Goal: Task Accomplishment & Management: Manage account settings

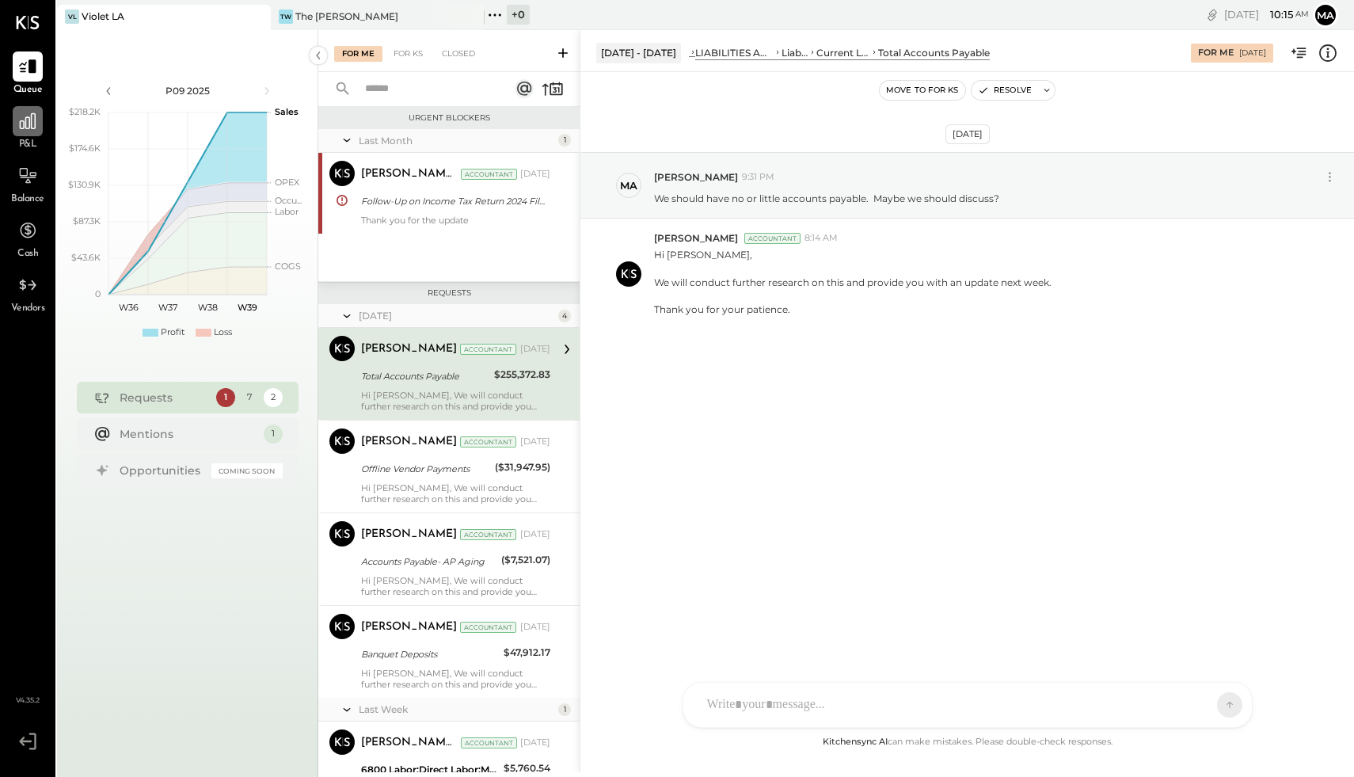
click at [24, 127] on icon at bounding box center [27, 121] width 21 height 21
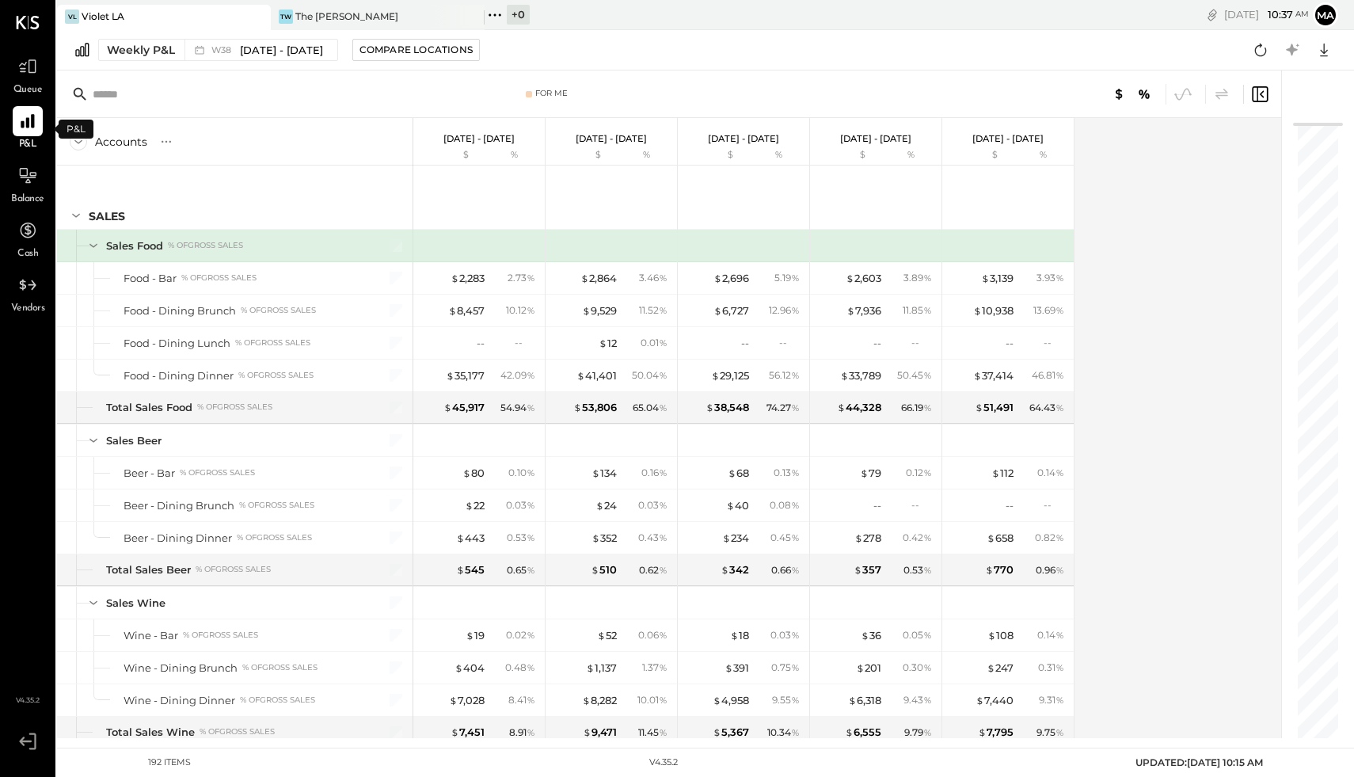
click at [34, 139] on span "P&L" at bounding box center [28, 145] width 18 height 14
click at [165, 54] on div "Weekly P&L" at bounding box center [141, 50] width 68 height 16
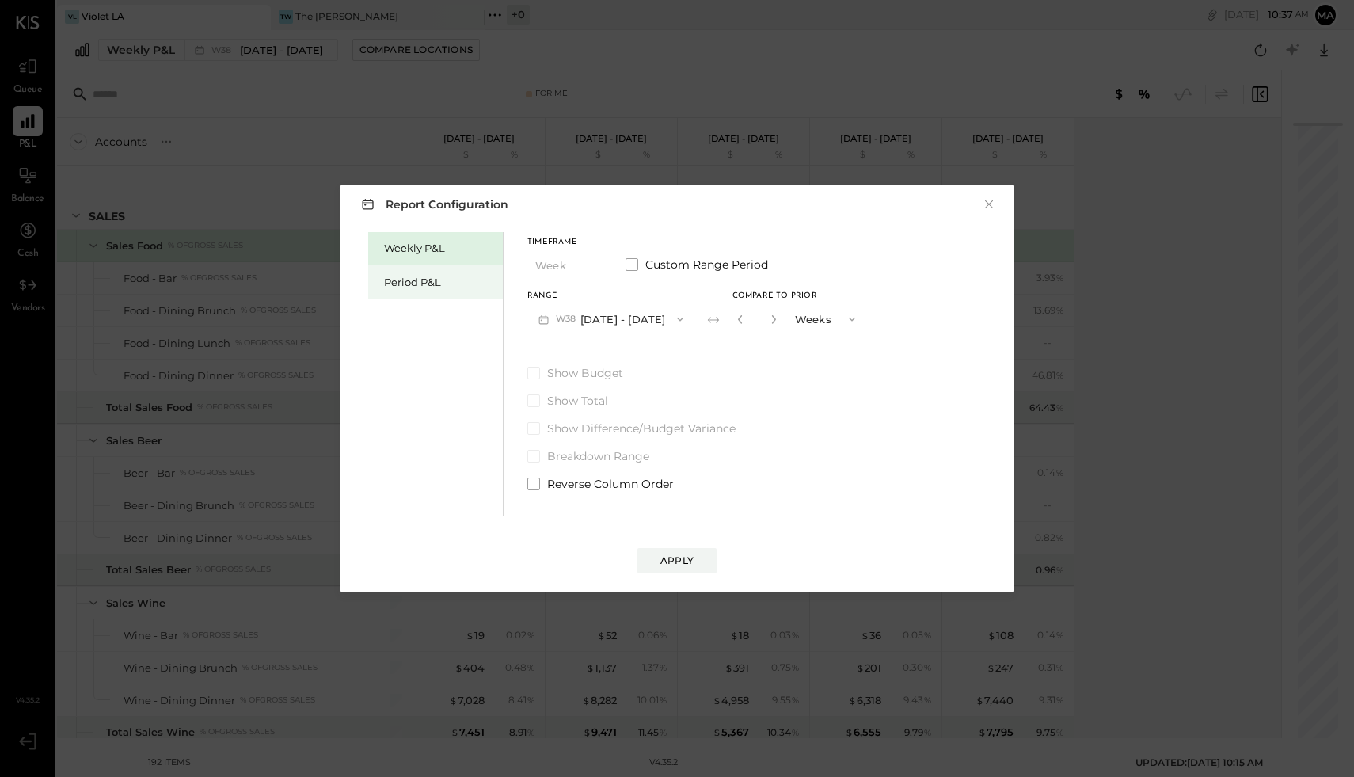
click at [395, 278] on div "Period P&L" at bounding box center [439, 282] width 111 height 15
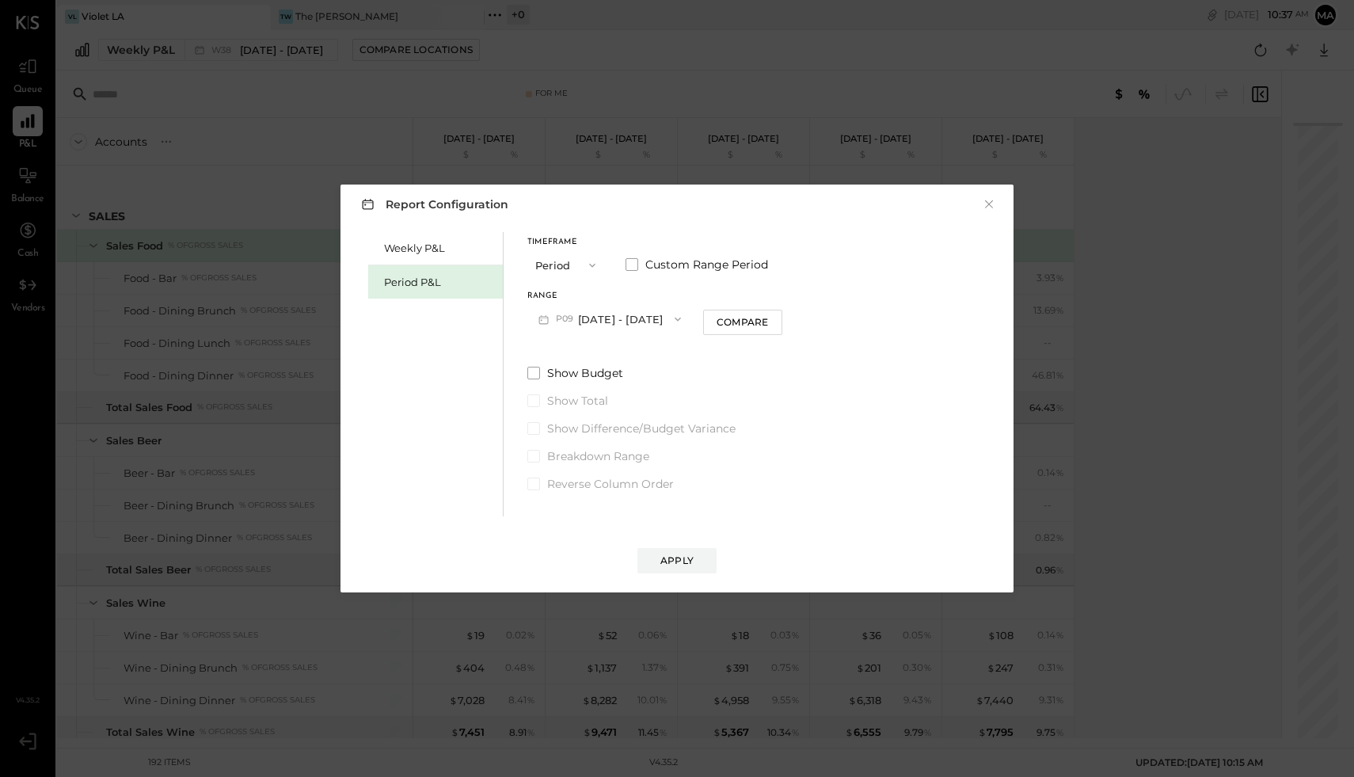
click at [619, 326] on button "P09 [DATE] - [DATE]" at bounding box center [610, 318] width 165 height 29
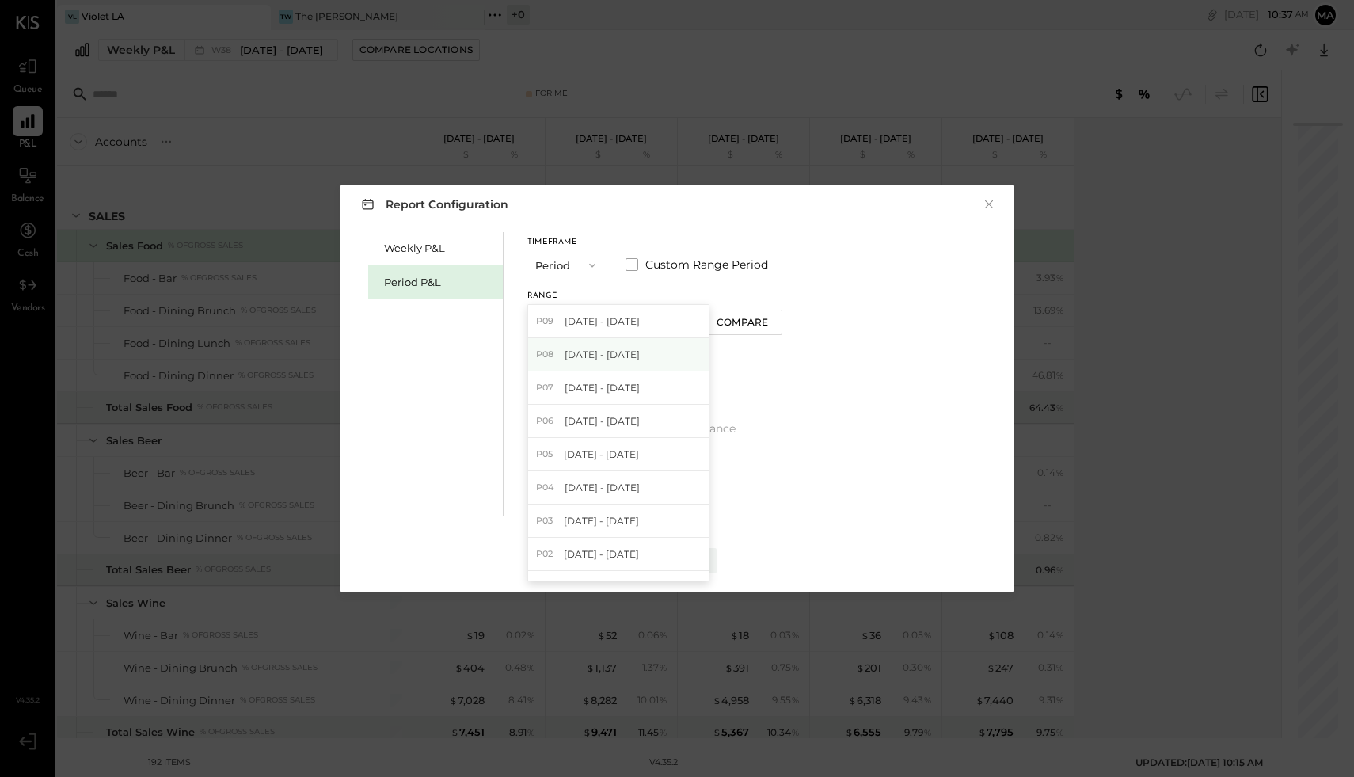
click at [615, 348] on span "[DATE] - [DATE]" at bounding box center [602, 354] width 75 height 13
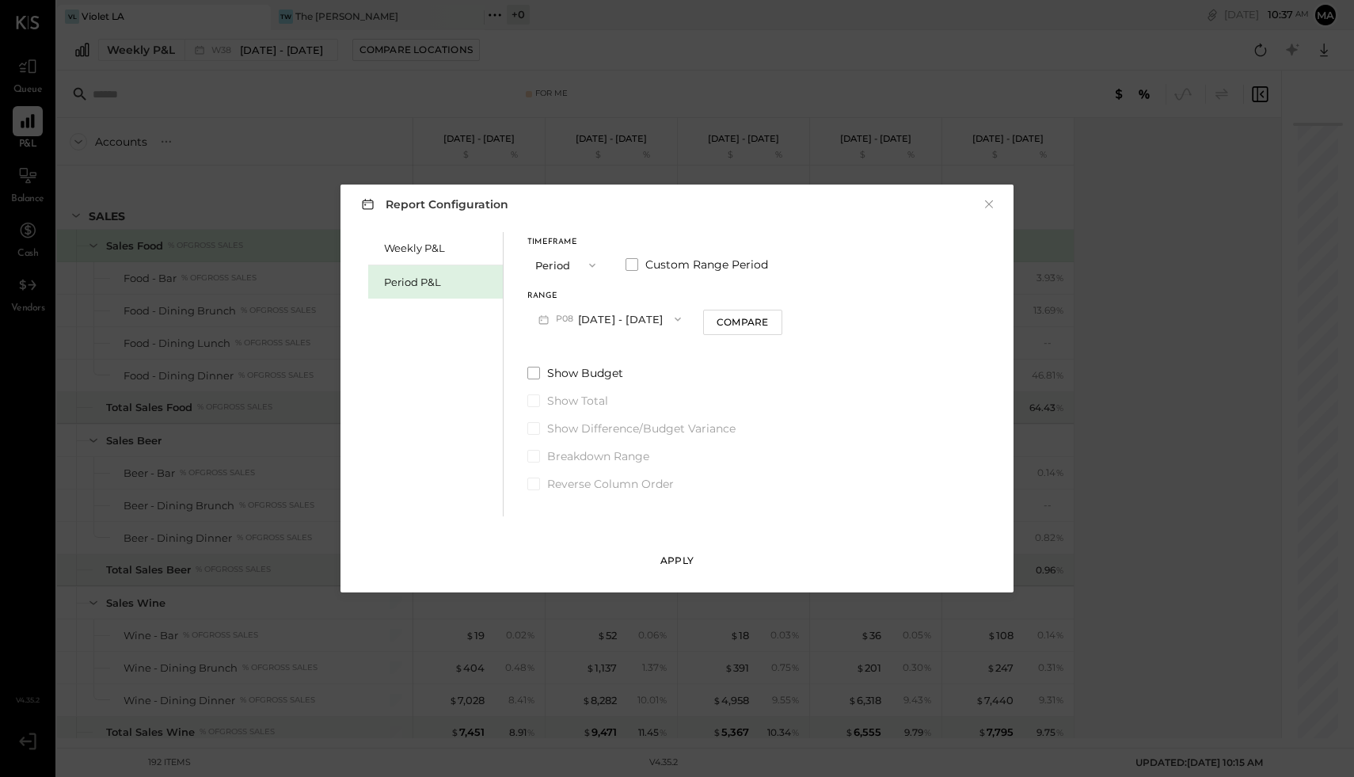
click at [692, 562] on div "Apply" at bounding box center [677, 560] width 33 height 13
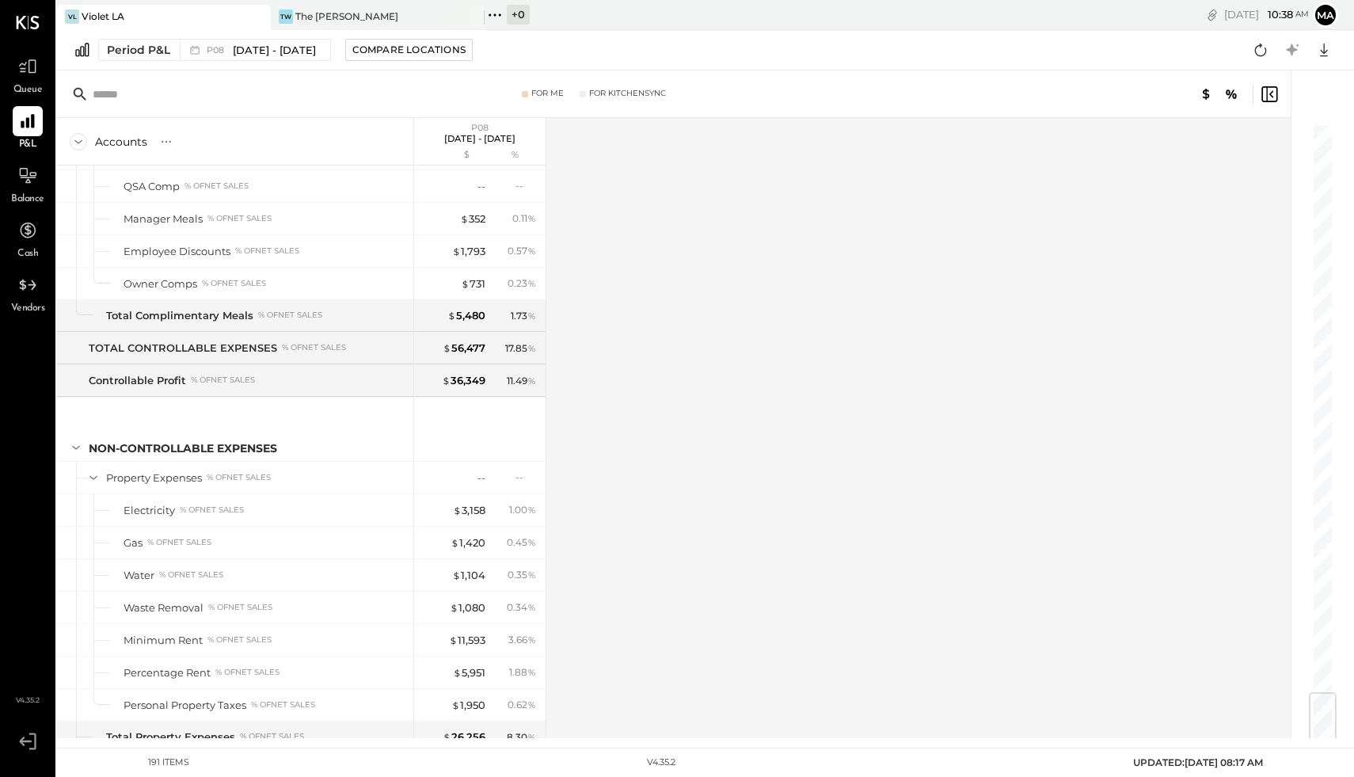
scroll to position [4745, 0]
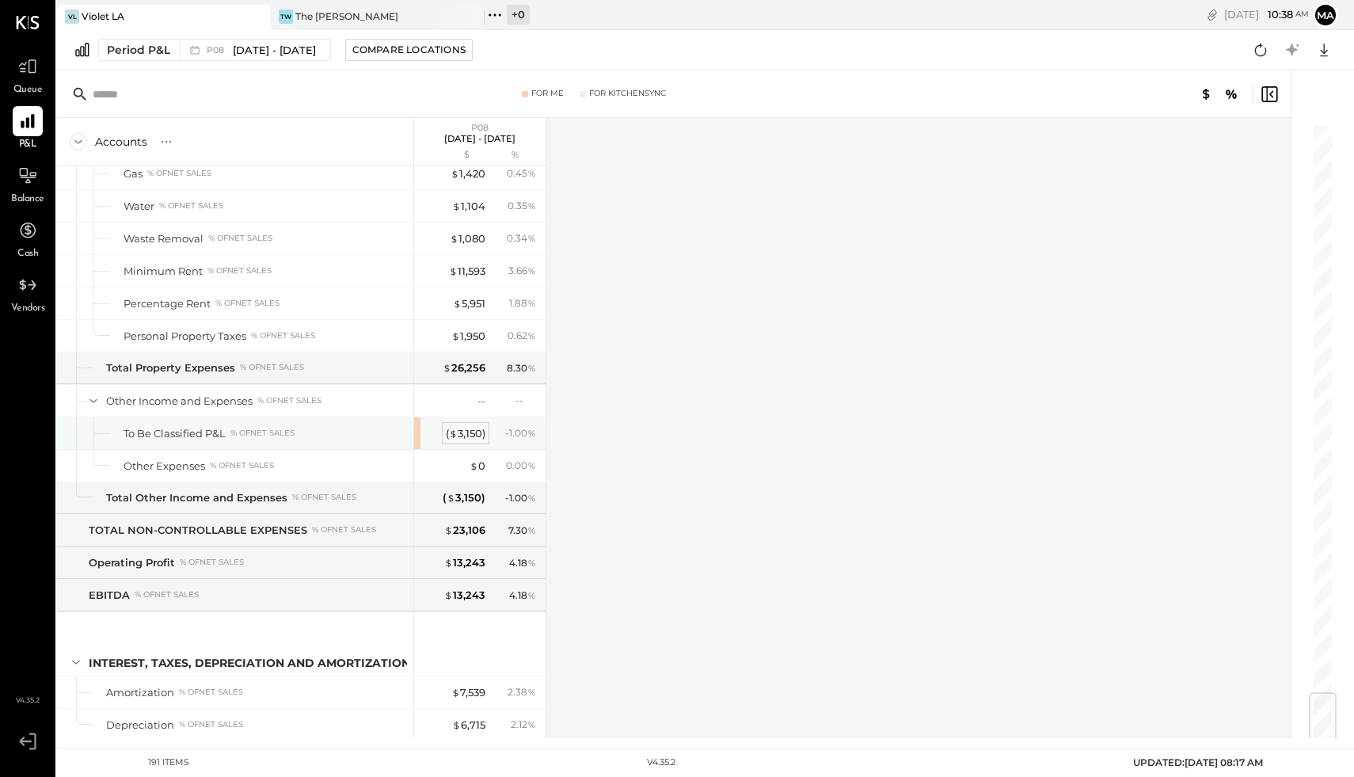
click at [459, 426] on div "( $ 3,150 )" at bounding box center [466, 433] width 40 height 15
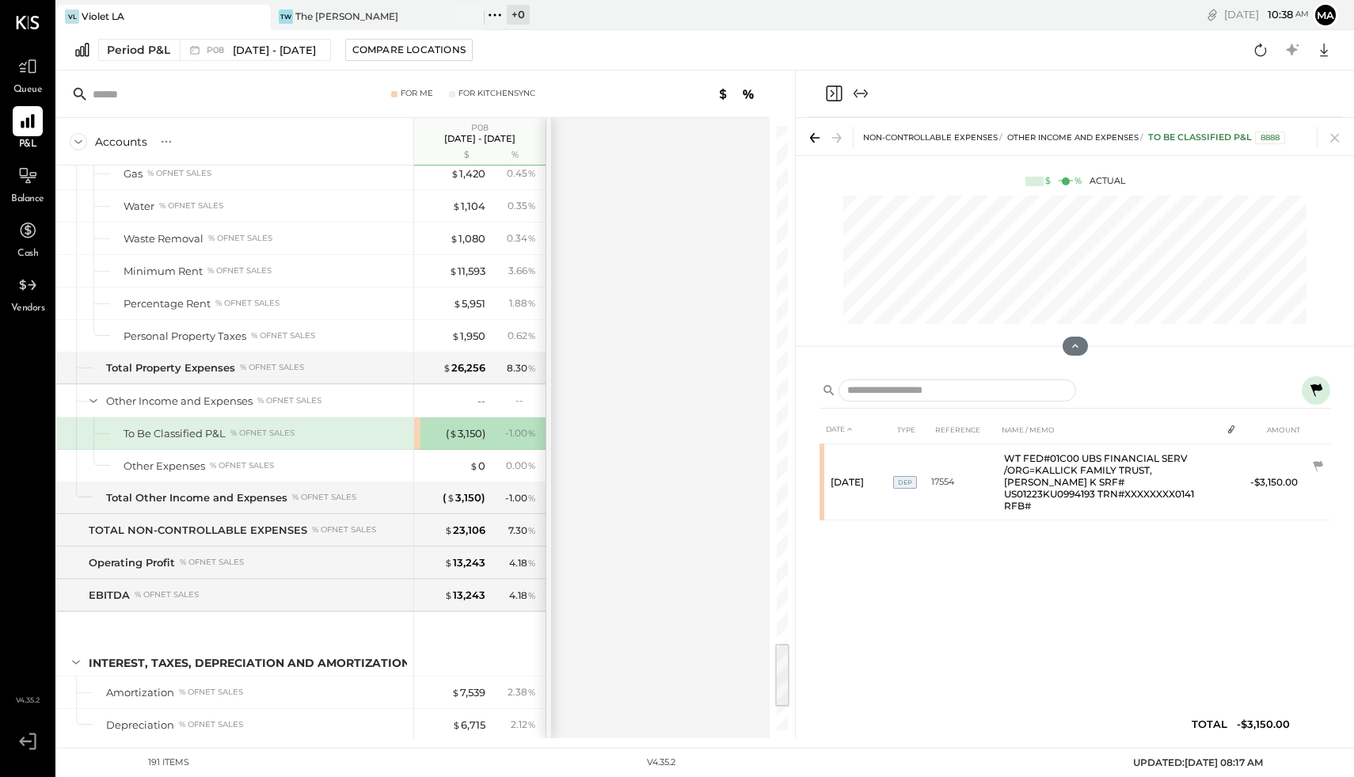
click at [513, 426] on div "- 1.00 %" at bounding box center [520, 433] width 31 height 14
click at [421, 417] on div "( $ 3,150 ) - 1.00 %" at bounding box center [479, 433] width 131 height 32
click at [480, 426] on div "( $ 3,150 )" at bounding box center [466, 433] width 40 height 15
click at [468, 426] on div "( $ 3,150 )" at bounding box center [466, 433] width 40 height 15
click at [473, 426] on div "( $ 3,150 )" at bounding box center [466, 433] width 40 height 15
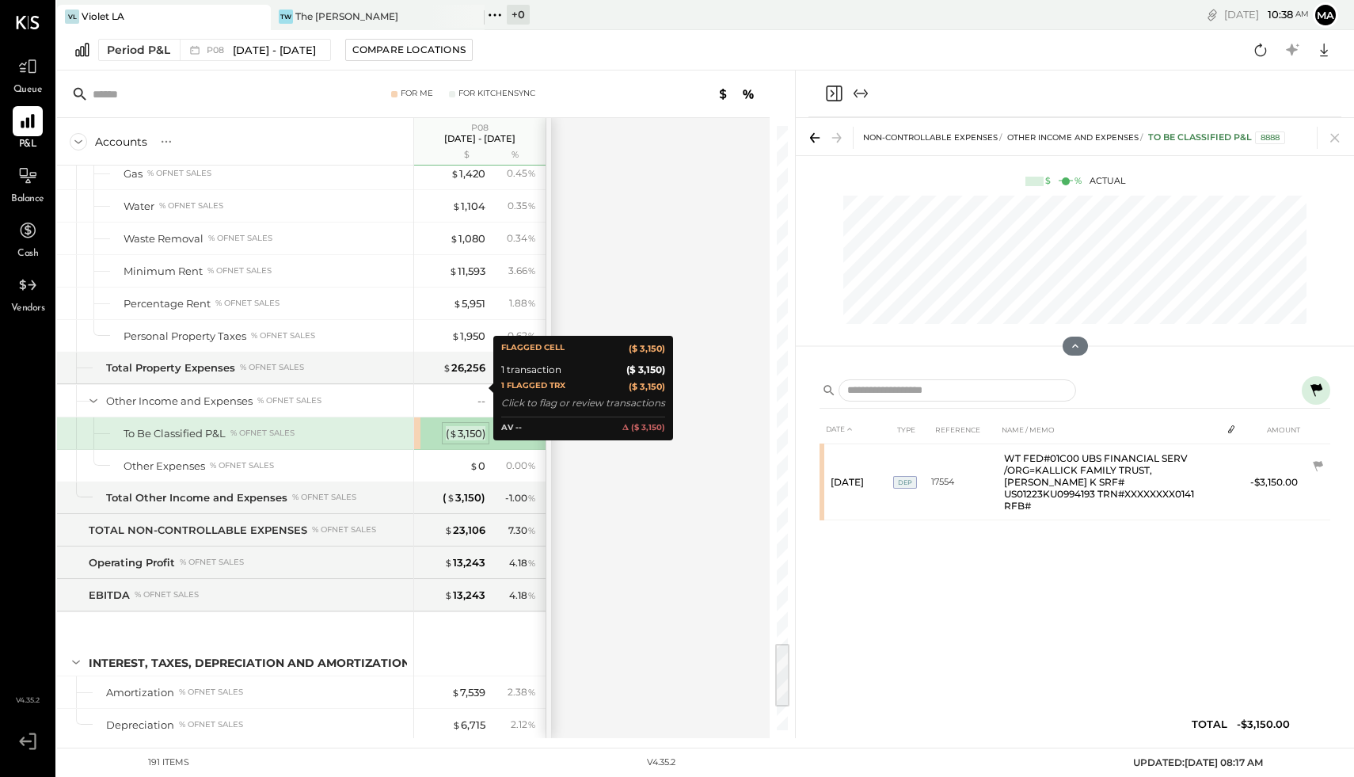
click at [449, 427] on span "$" at bounding box center [453, 433] width 9 height 13
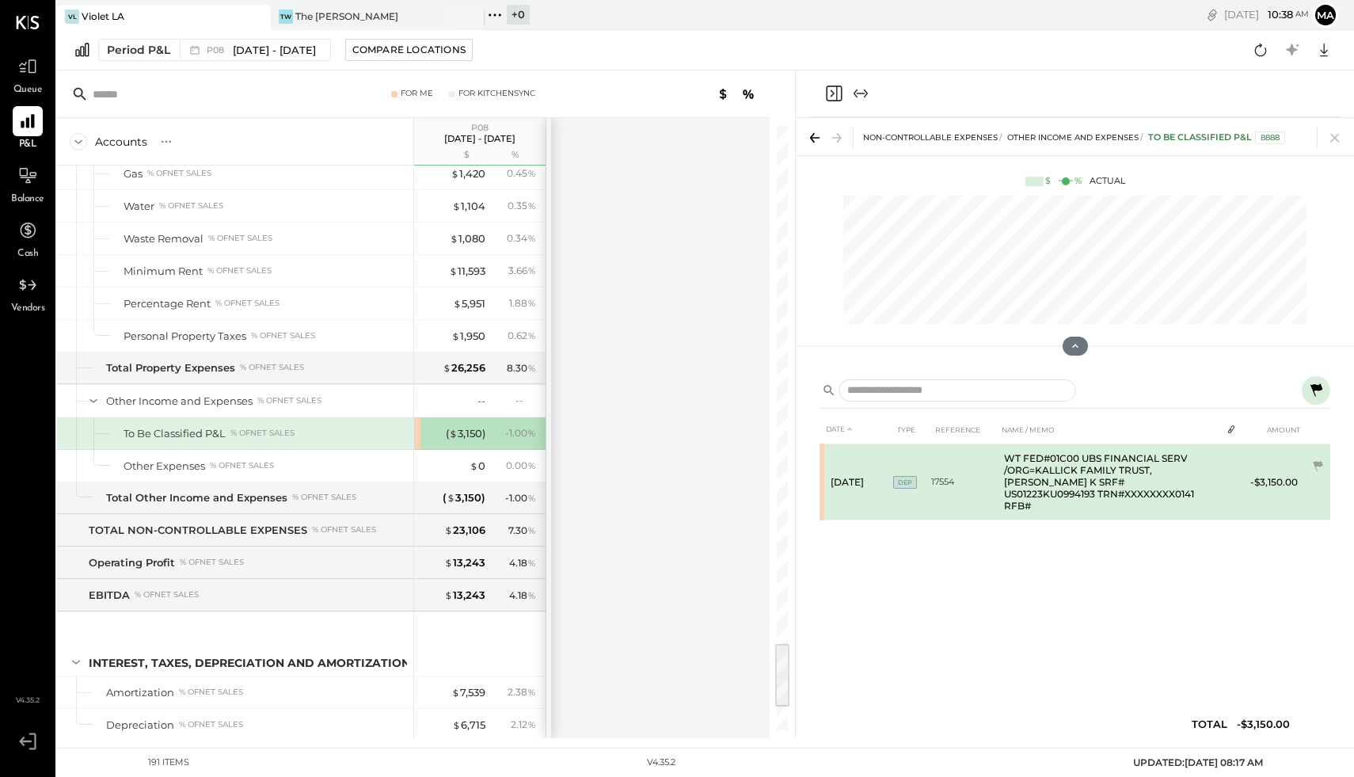
click at [886, 480] on td "[DATE]" at bounding box center [857, 482] width 71 height 76
click at [1316, 478] on td at bounding box center [1318, 466] width 26 height 30
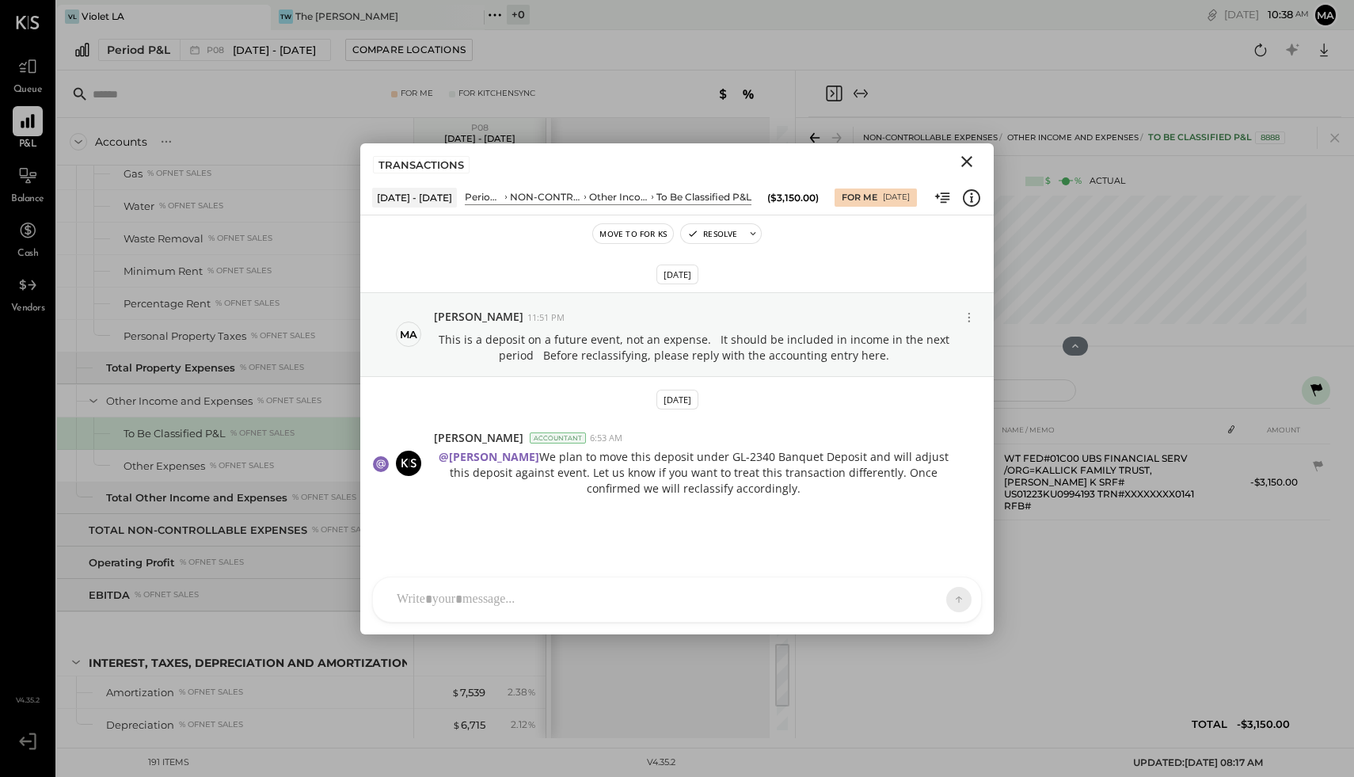
click at [511, 550] on div "Move to for ks Resolve [DATE] Ma [PERSON_NAME] 11:51 PM This is a deposit on a …" at bounding box center [677, 424] width 634 height 419
click at [492, 596] on div at bounding box center [663, 599] width 548 height 35
click at [951, 600] on button at bounding box center [929, 599] width 58 height 24
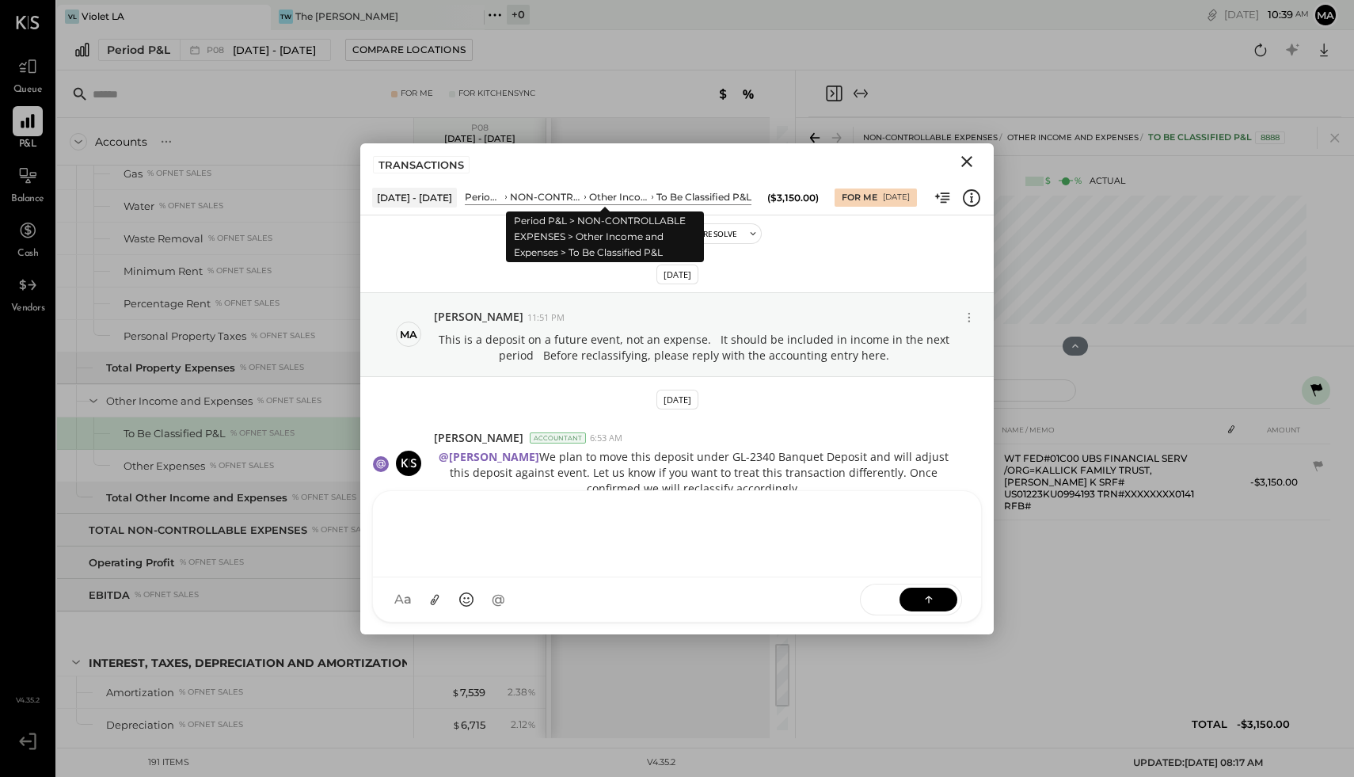
scroll to position [48, 0]
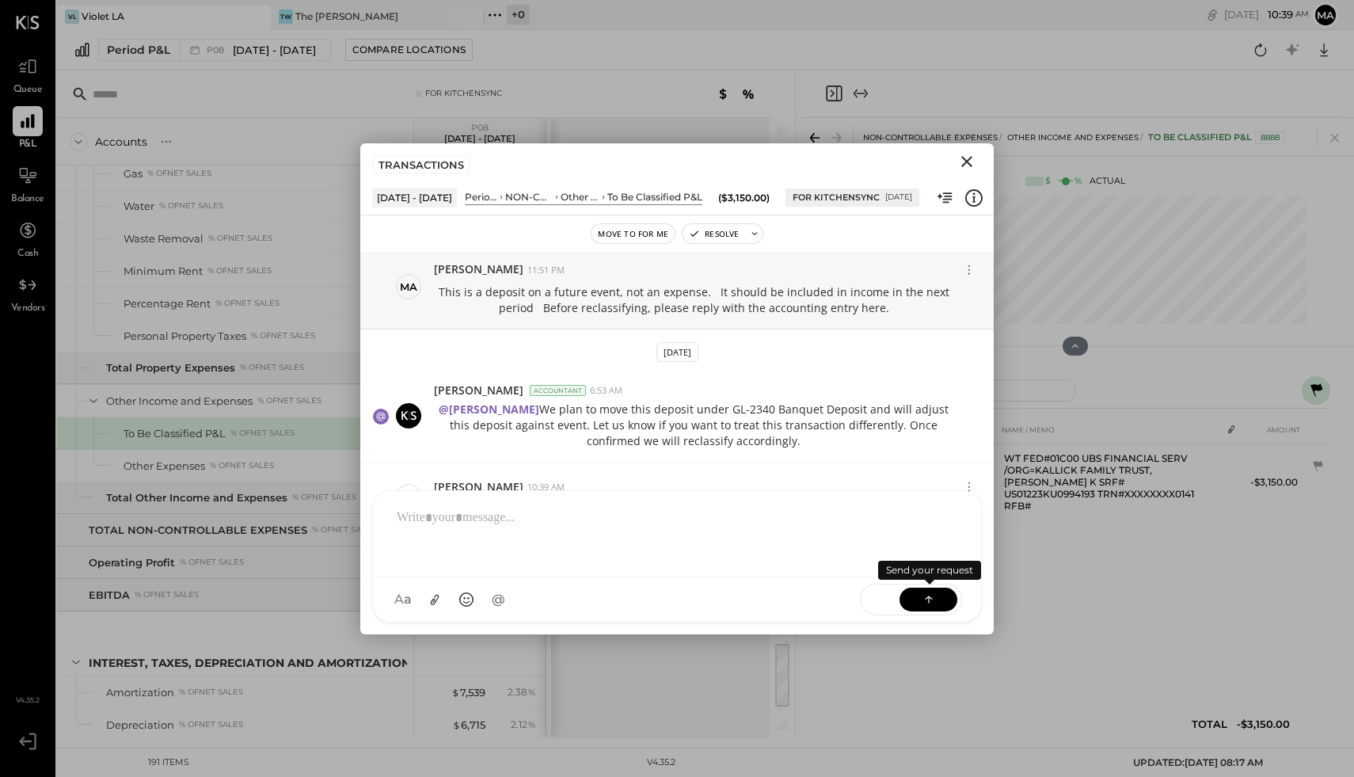
click at [939, 604] on button at bounding box center [929, 600] width 58 height 24
click at [919, 604] on button at bounding box center [929, 600] width 58 height 24
click at [531, 509] on div at bounding box center [677, 532] width 577 height 63
click at [512, 523] on div at bounding box center [677, 532] width 577 height 63
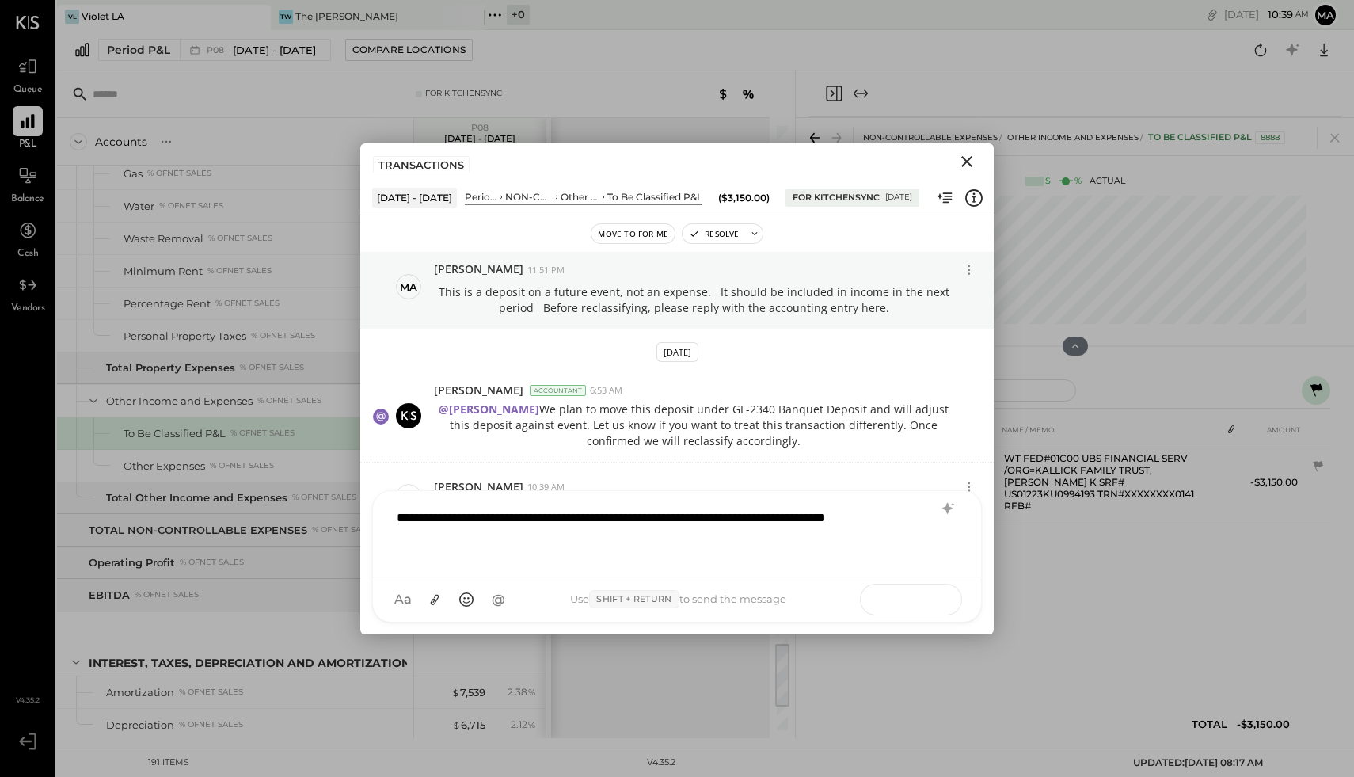
click at [945, 593] on button at bounding box center [929, 599] width 58 height 24
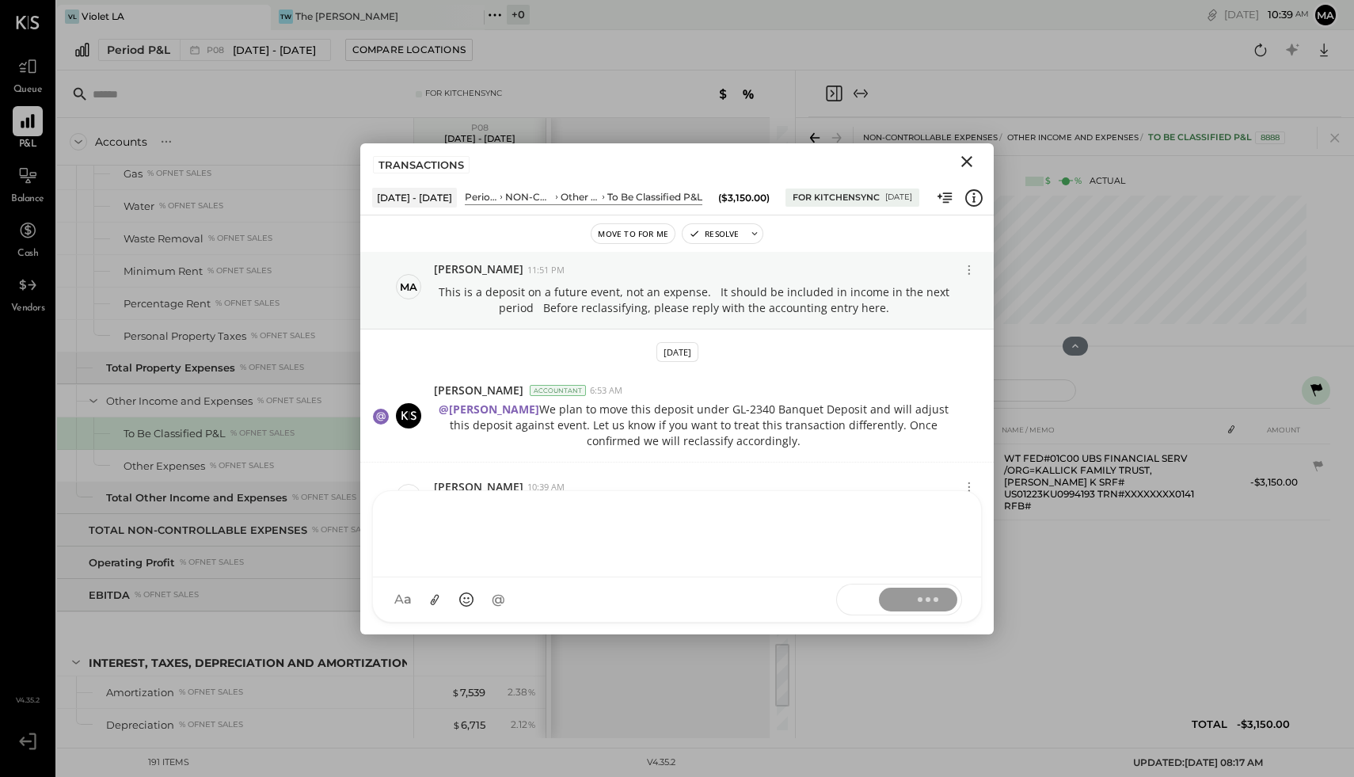
scroll to position [116, 0]
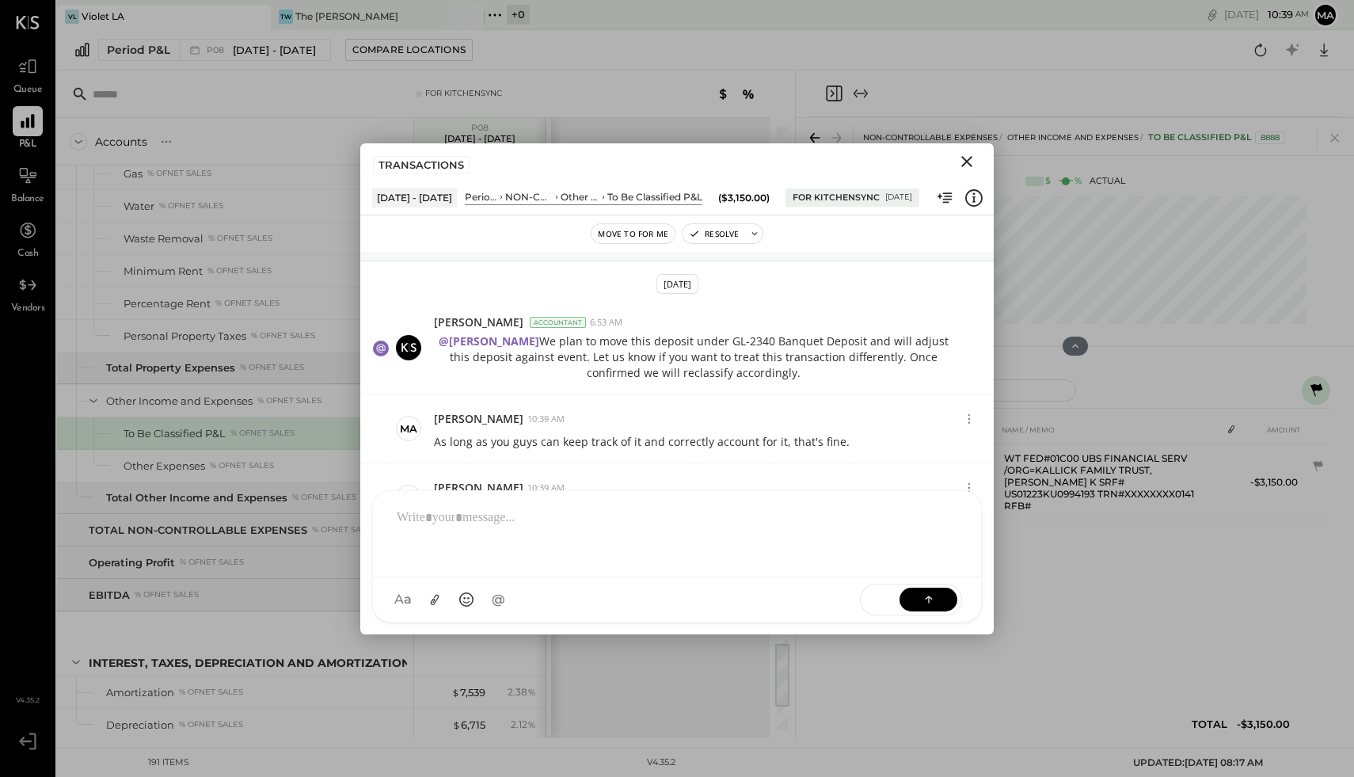
click at [971, 162] on icon "Close" at bounding box center [967, 161] width 19 height 19
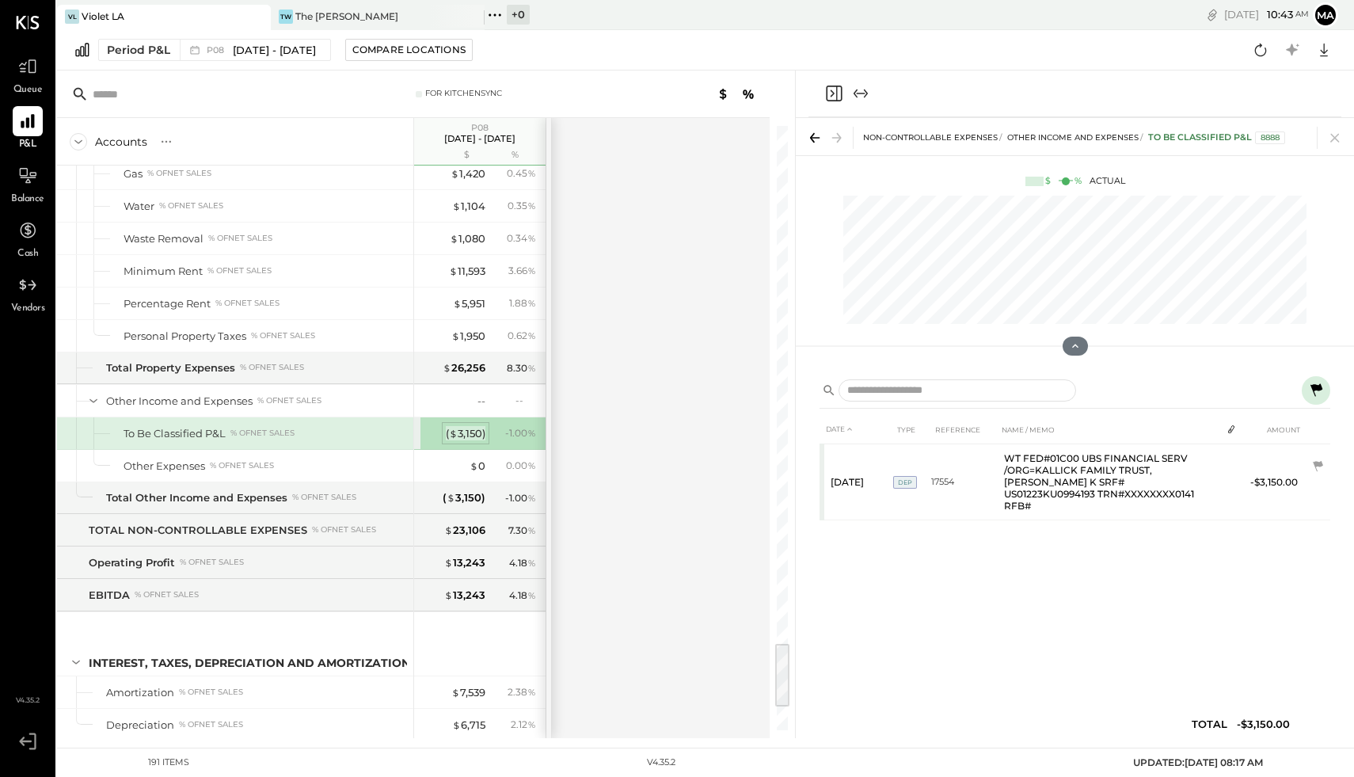
click at [459, 426] on div "( $ 3,150 )" at bounding box center [466, 433] width 40 height 15
click at [484, 426] on div "( $ 3,150 )" at bounding box center [466, 433] width 40 height 15
click at [458, 426] on div "( $ 3,150 )" at bounding box center [466, 433] width 40 height 15
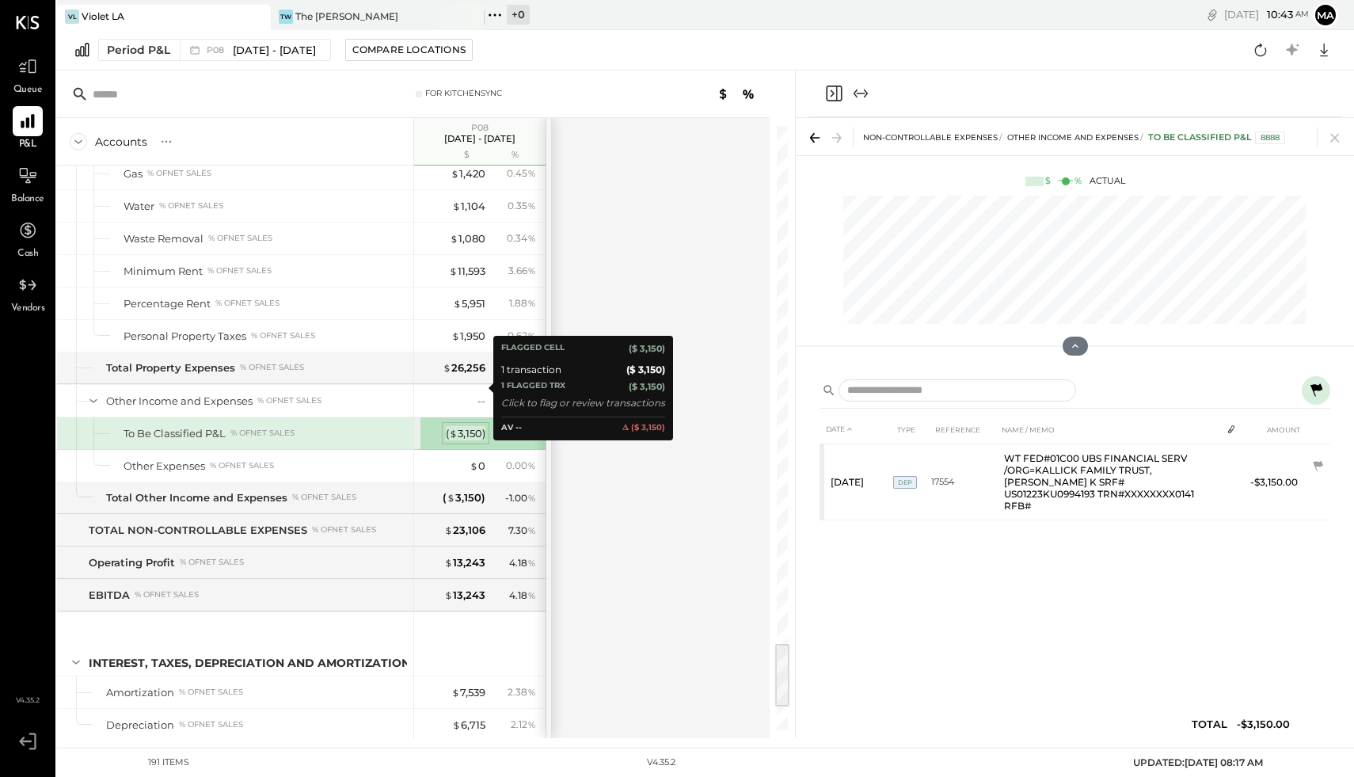
click at [458, 426] on div "( $ 3,150 )" at bounding box center [466, 433] width 40 height 15
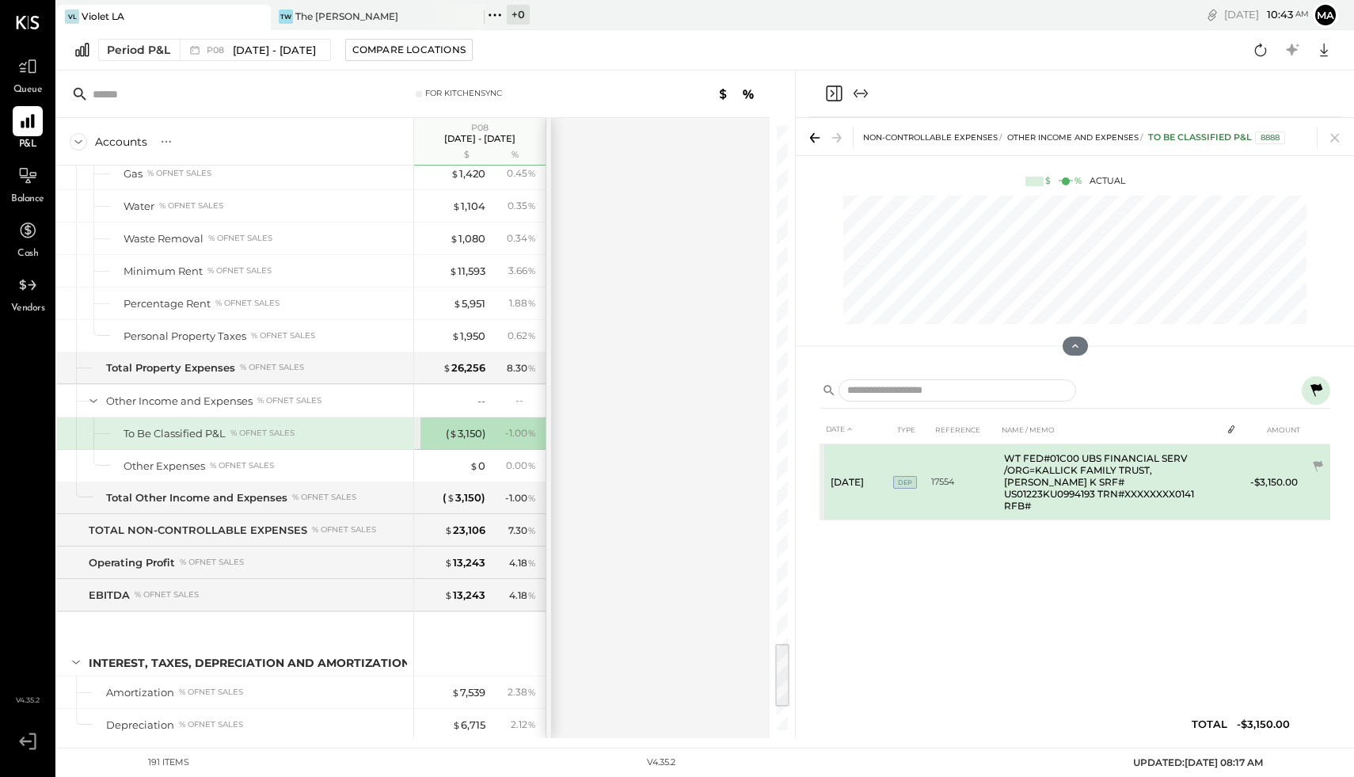
click at [1057, 452] on td "WT FED#01C00 UBS FINANCIAL SERV /ORG=KALLICK FAMILY TRUST,[PERSON_NAME] K SRF# …" at bounding box center [1109, 482] width 223 height 76
click at [1130, 478] on td "WT FED#01C00 UBS FINANCIAL SERV /ORG=KALLICK FAMILY TRUST,[PERSON_NAME] K SRF# …" at bounding box center [1109, 482] width 223 height 76
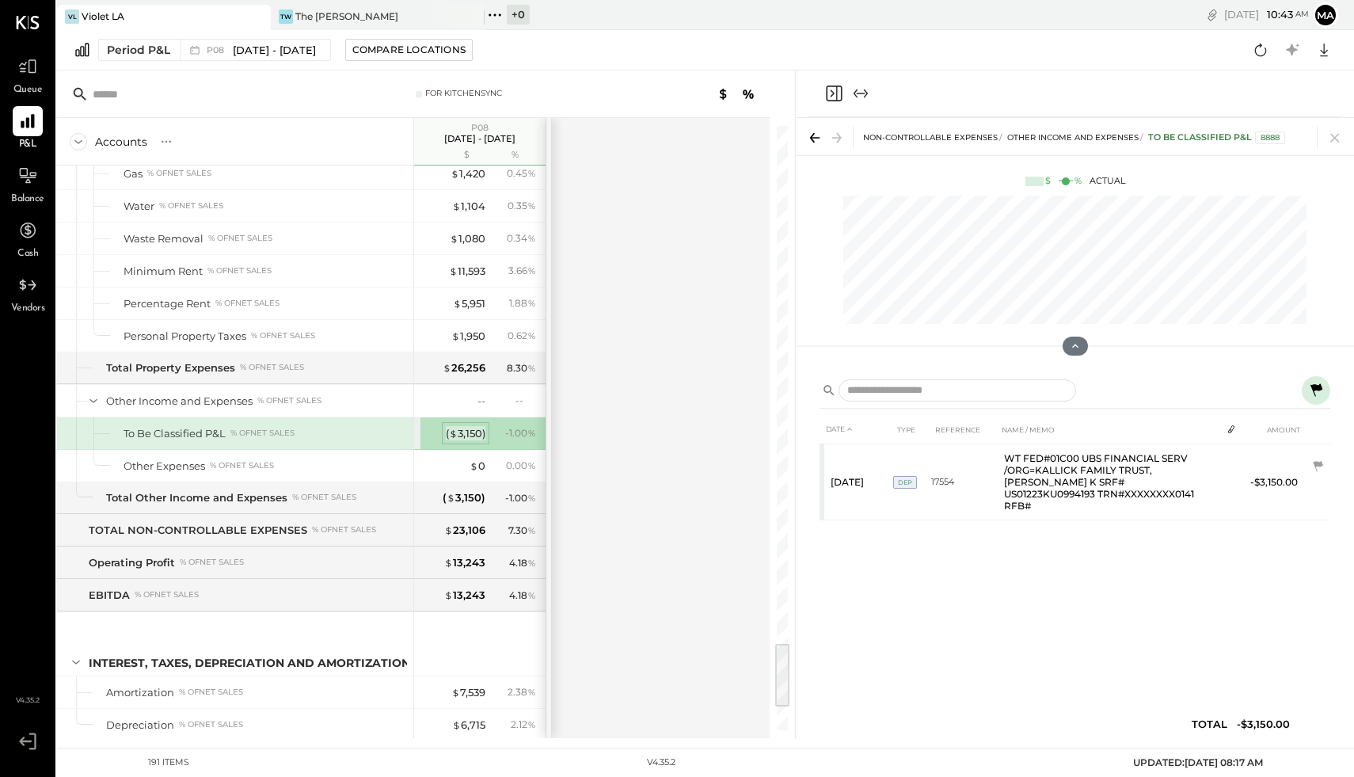
click at [474, 426] on div "( $ 3,150 )" at bounding box center [466, 433] width 40 height 15
click at [307, 426] on div "To Be Classified P&L % of NET SALES" at bounding box center [266, 433] width 284 height 15
click at [1187, 136] on div "To Be Classified P&L 8888" at bounding box center [1217, 137] width 137 height 13
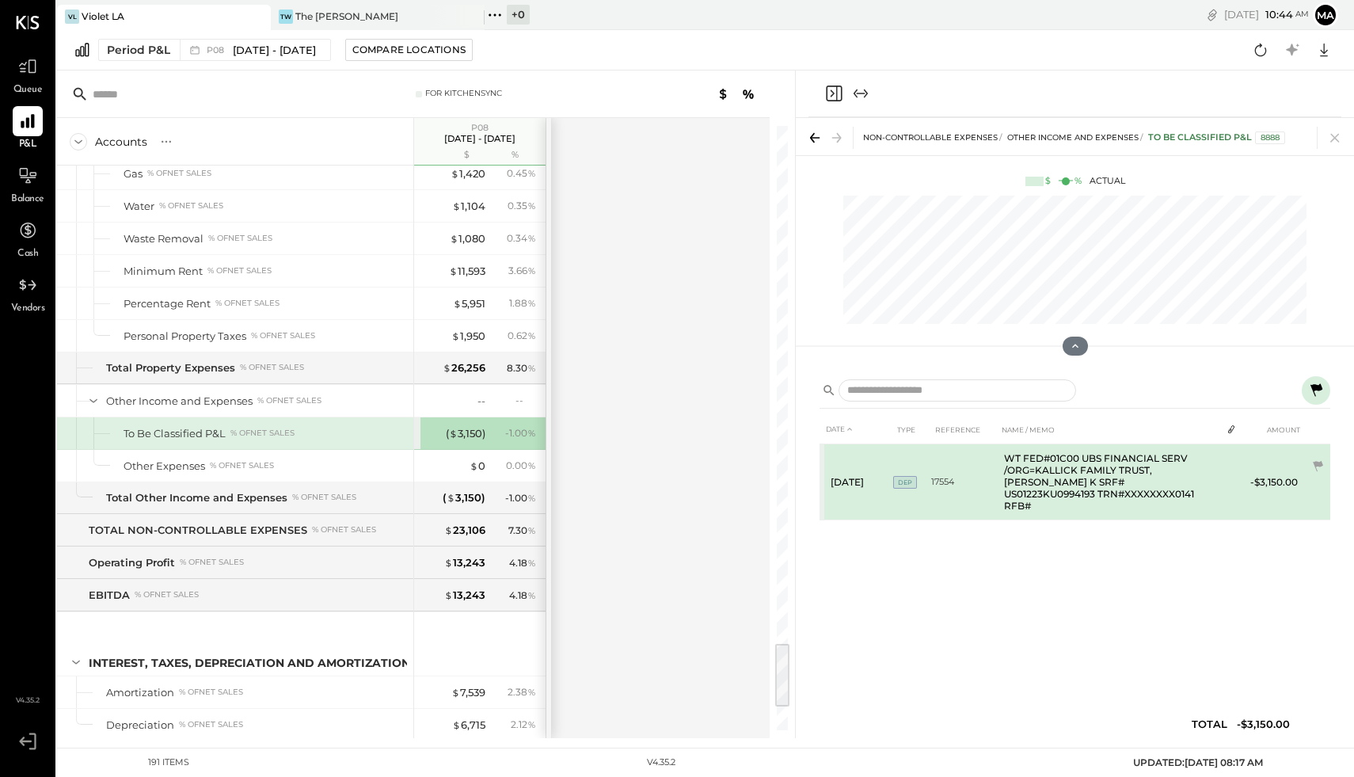
click at [1141, 470] on td "WT FED#01C00 UBS FINANCIAL SERV /ORG=KALLICK FAMILY TRUST,[PERSON_NAME] K SRF# …" at bounding box center [1109, 482] width 223 height 76
click at [1282, 474] on td "-$3,150.00" at bounding box center [1274, 482] width 61 height 76
click at [1321, 462] on icon at bounding box center [1318, 466] width 10 height 10
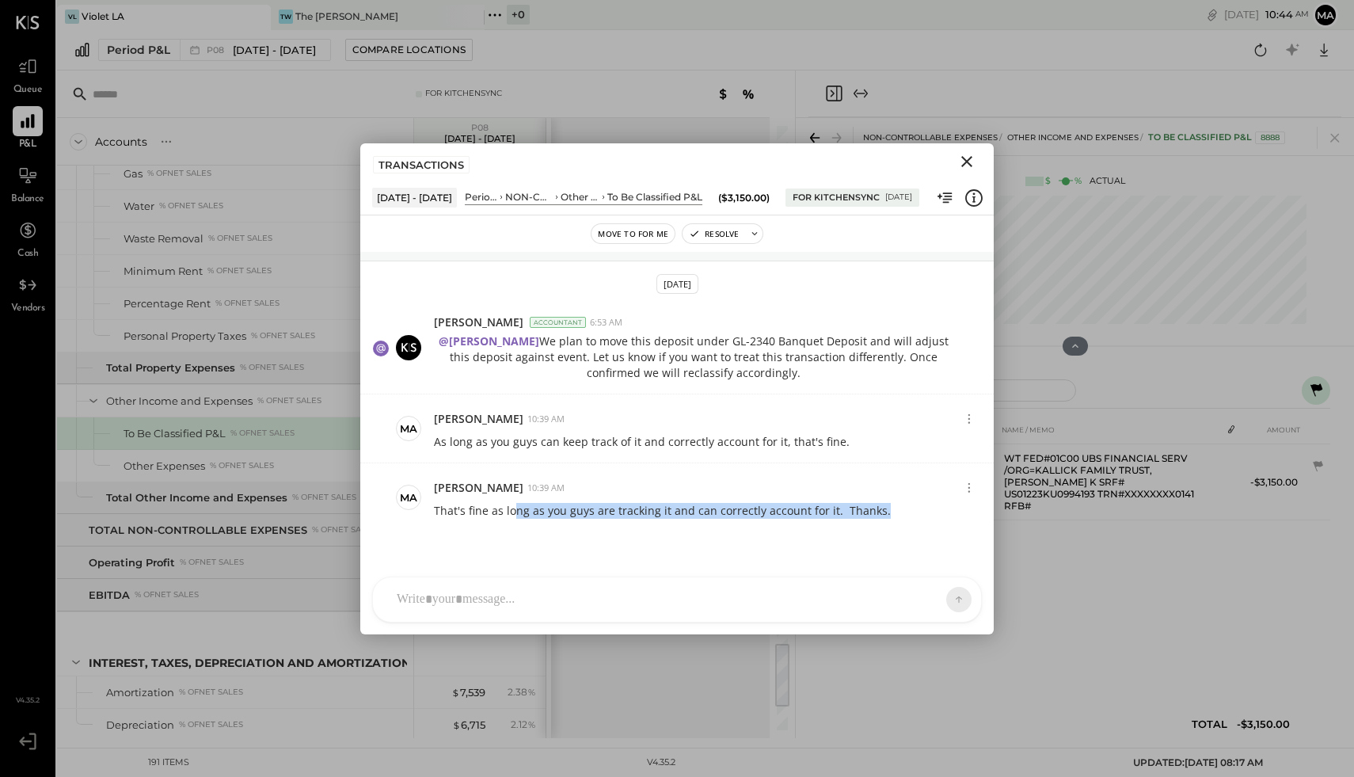
click at [511, 565] on div "Move to for me Resolve [DATE] Ma [PERSON_NAME] 11:51 PM This is a deposit on a …" at bounding box center [677, 424] width 634 height 419
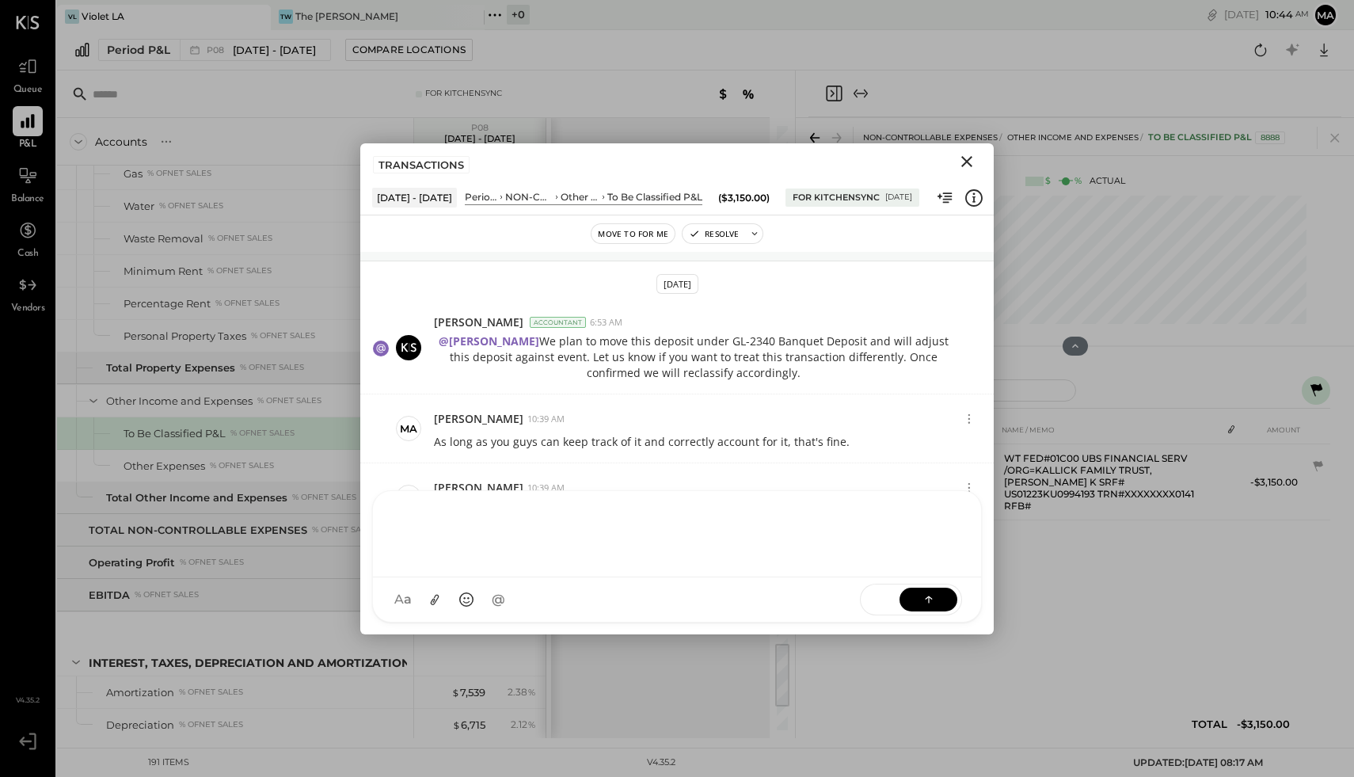
click at [486, 564] on div at bounding box center [677, 532] width 577 height 63
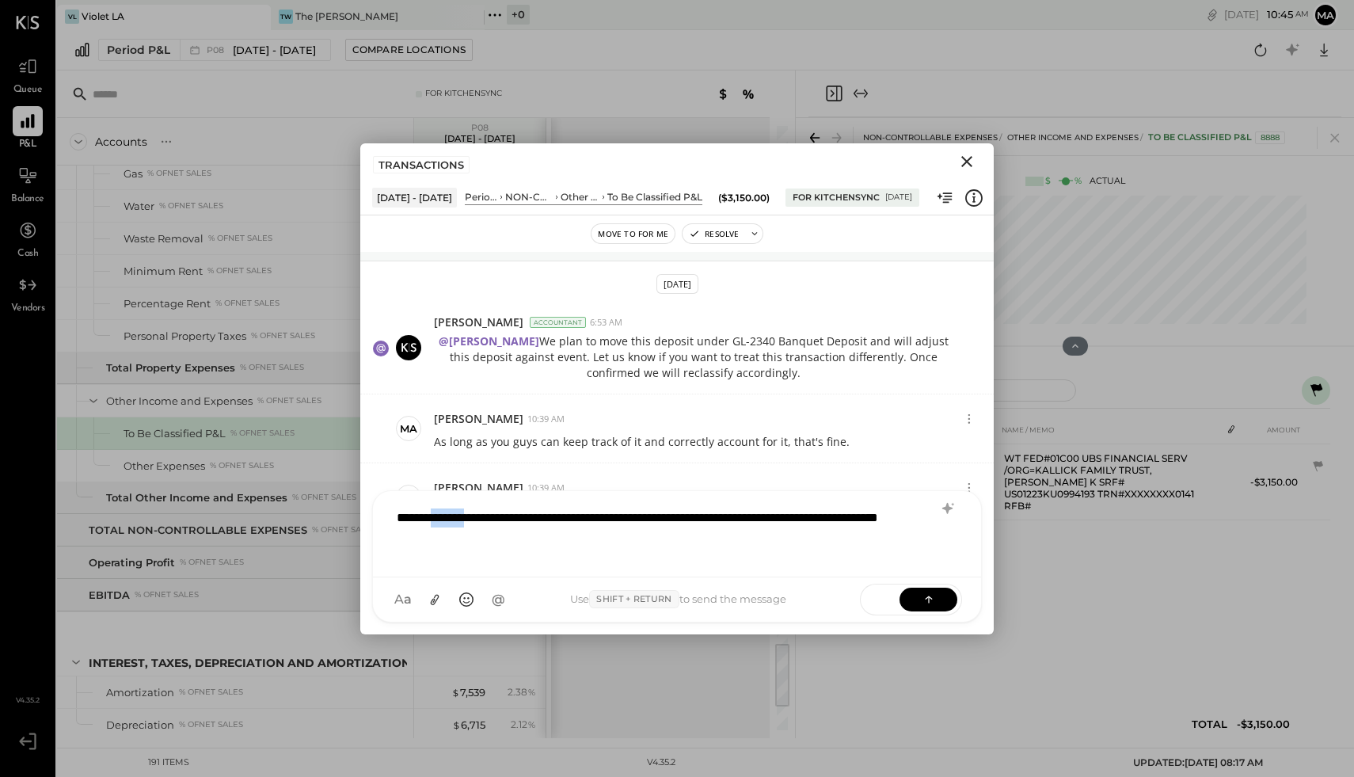
drag, startPoint x: 478, startPoint y: 516, endPoint x: 432, endPoint y: 520, distance: 46.8
click at [432, 520] on div "**********" at bounding box center [677, 532] width 577 height 63
click at [726, 520] on div "**********" at bounding box center [677, 532] width 577 height 63
click at [517, 535] on div "**********" at bounding box center [677, 532] width 577 height 63
drag, startPoint x: 909, startPoint y: 519, endPoint x: 924, endPoint y: 519, distance: 14.3
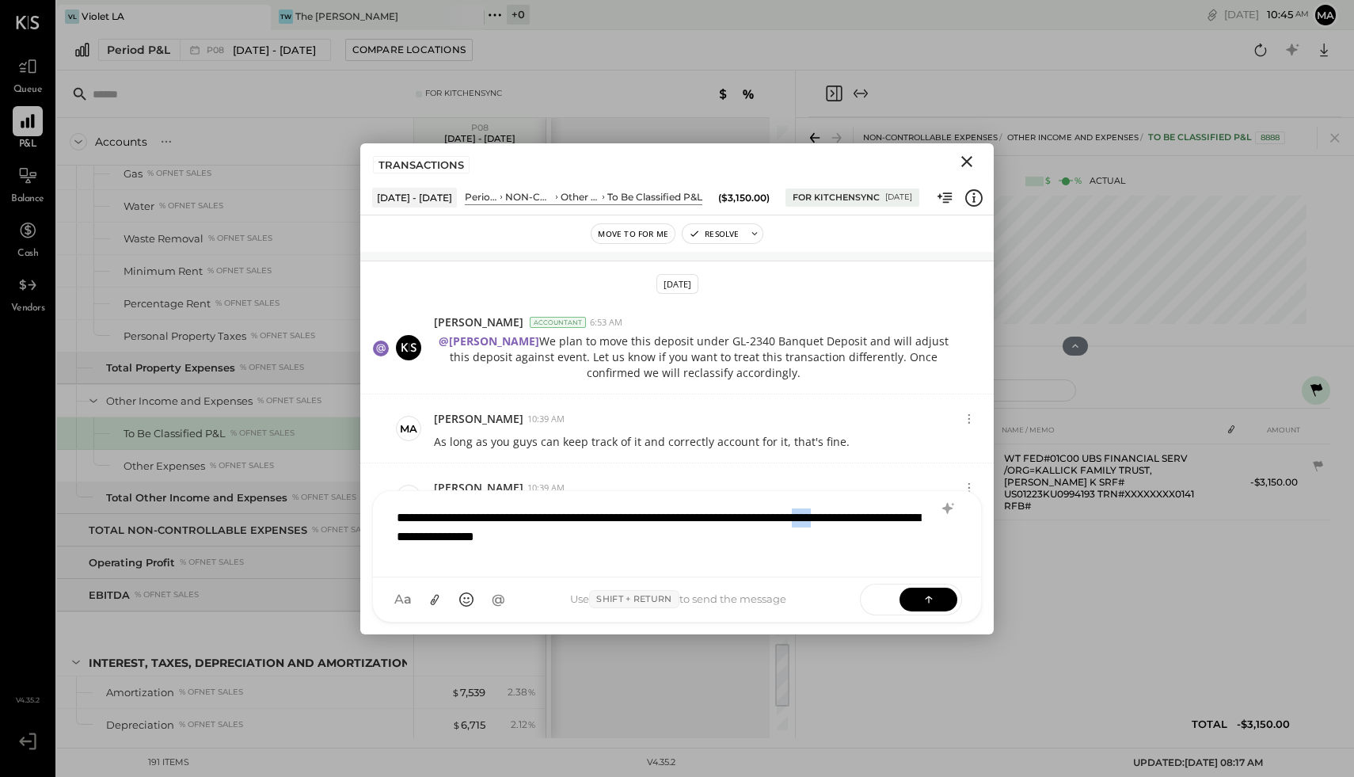
click at [924, 519] on div "**********" at bounding box center [677, 532] width 577 height 63
click at [919, 607] on button at bounding box center [929, 599] width 58 height 24
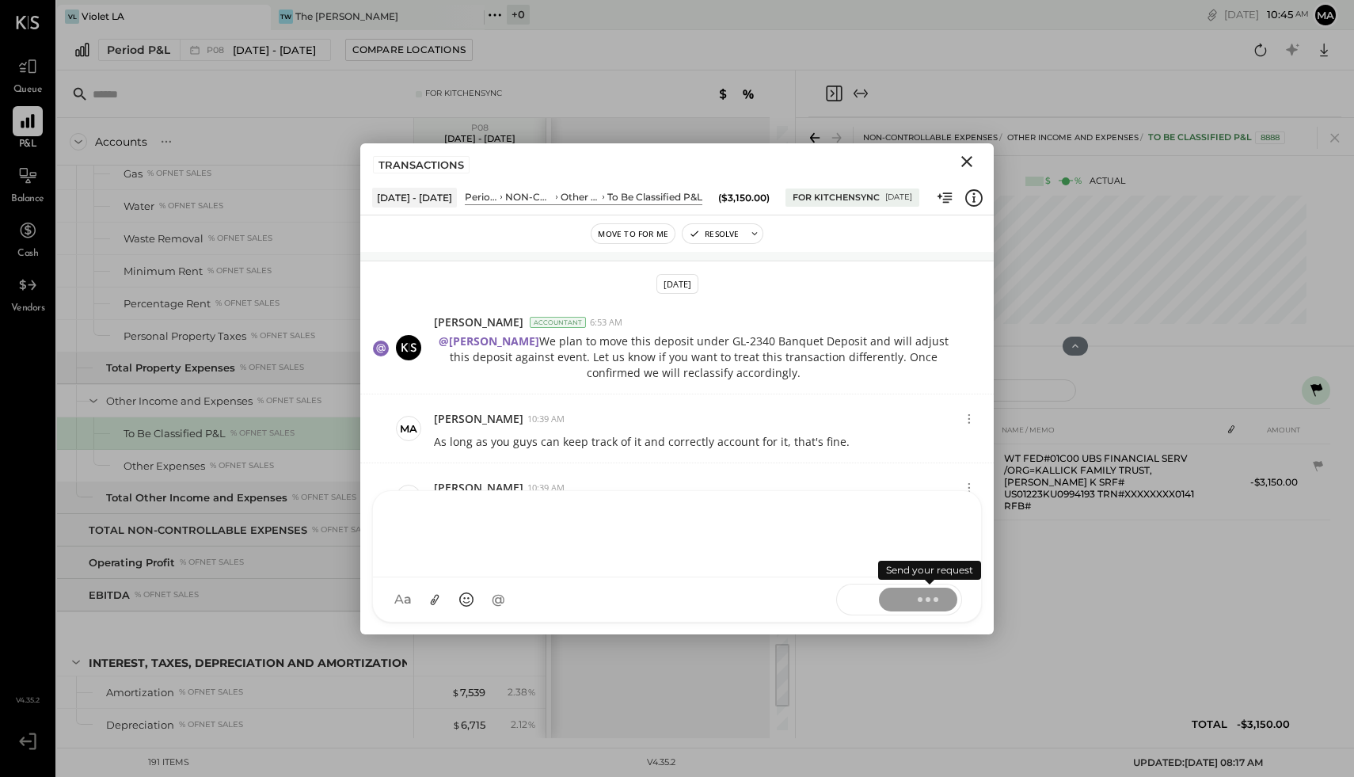
scroll to position [200, 0]
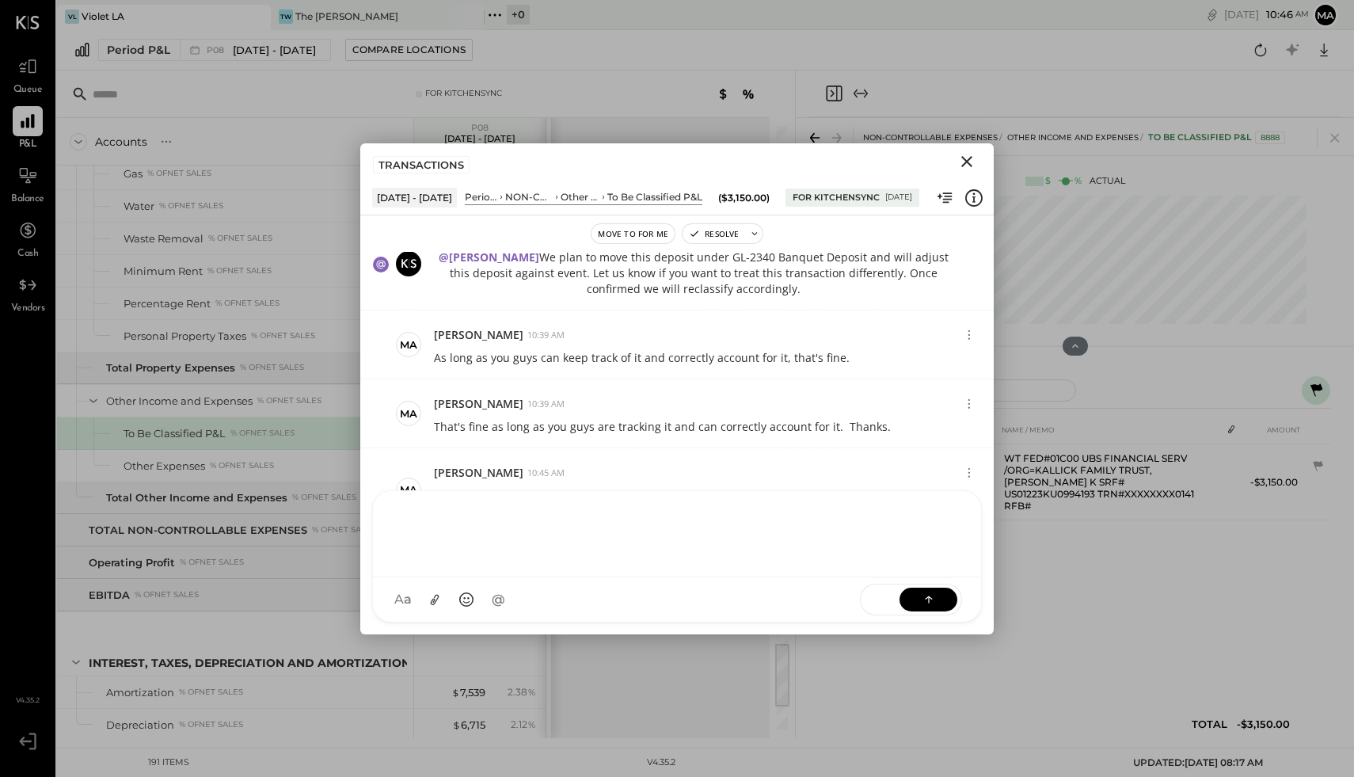
click at [958, 161] on icon "Close" at bounding box center [967, 161] width 19 height 19
